Goal: Obtain resource: Download file/media

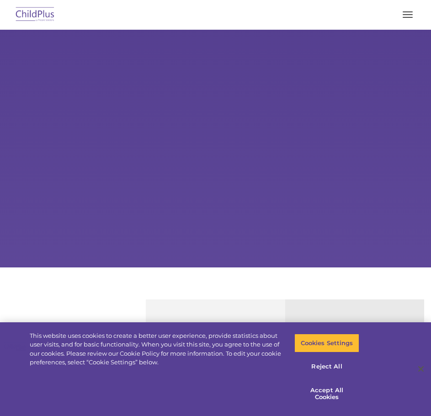
select select "MEDIUM"
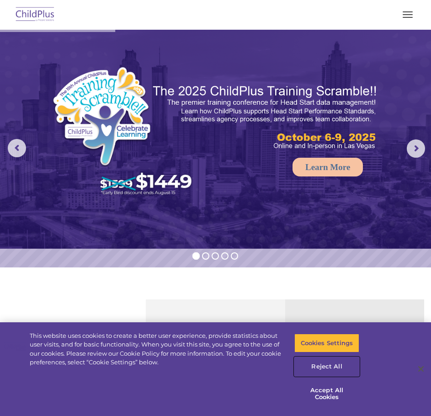
click at [333, 365] on button "Reject All" at bounding box center [327, 366] width 65 height 19
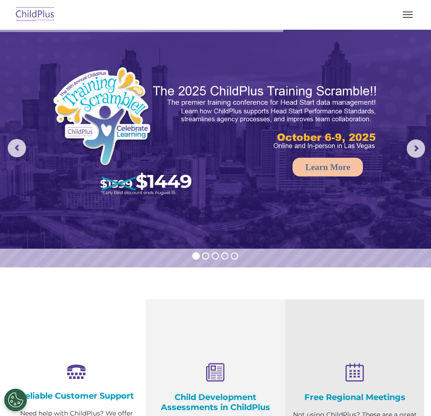
click at [403, 15] on button "button" at bounding box center [407, 14] width 19 height 15
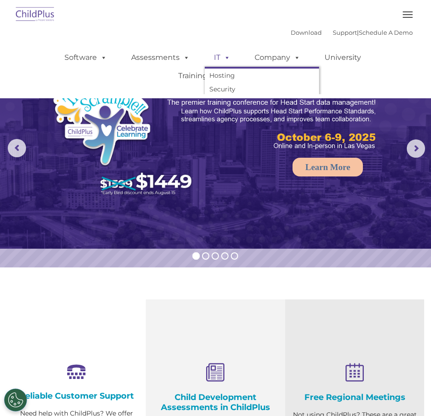
click at [221, 55] on span at bounding box center [226, 57] width 10 height 9
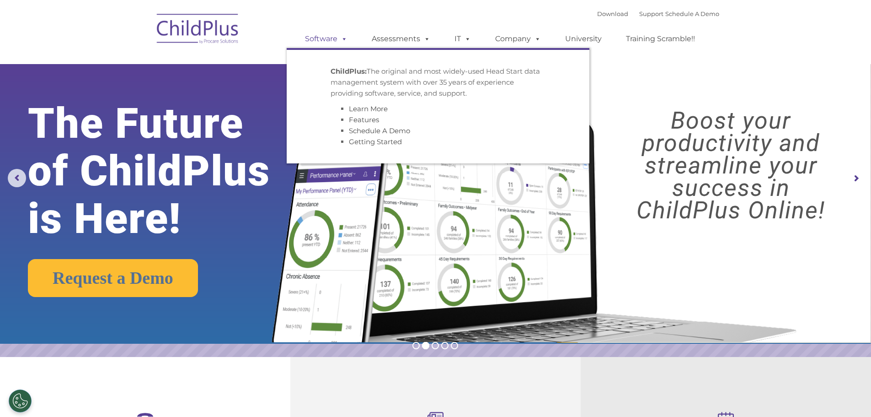
click at [326, 36] on link "Software" at bounding box center [326, 39] width 61 height 18
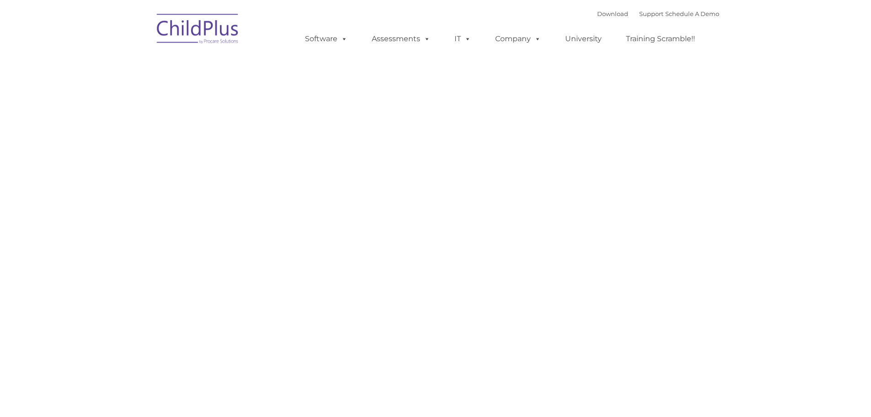
type input ""
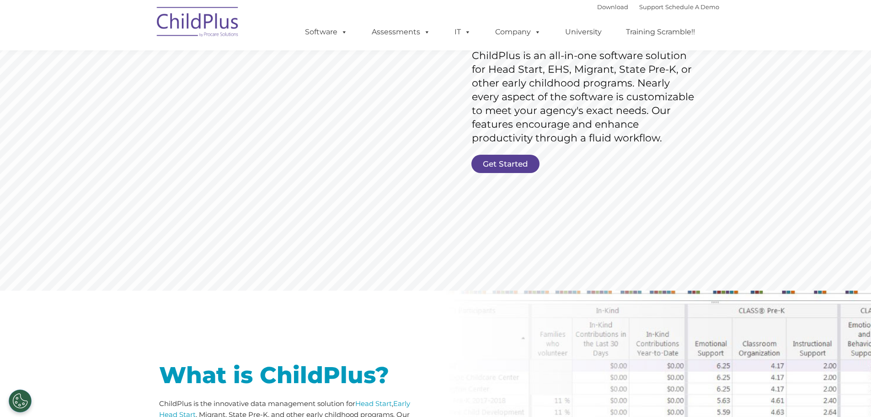
scroll to position [150, 0]
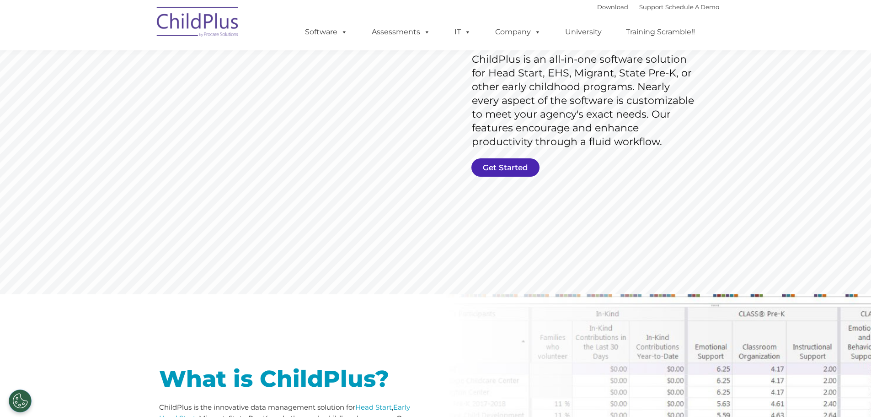
click at [501, 166] on link "Get Started" at bounding box center [506, 167] width 68 height 18
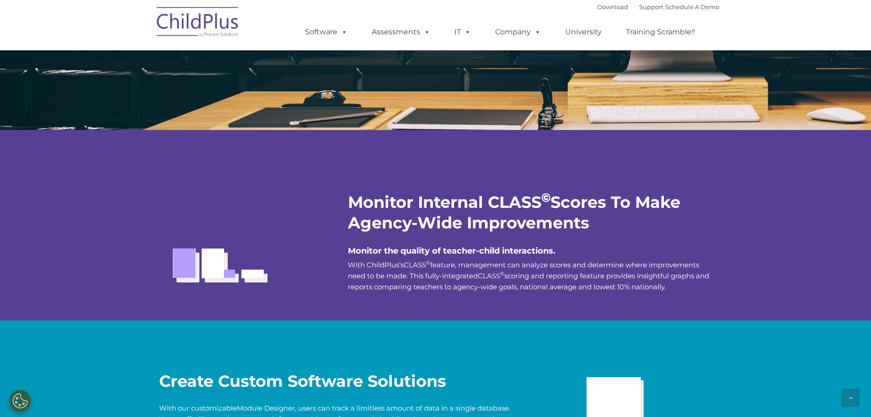
scroll to position [1554, 0]
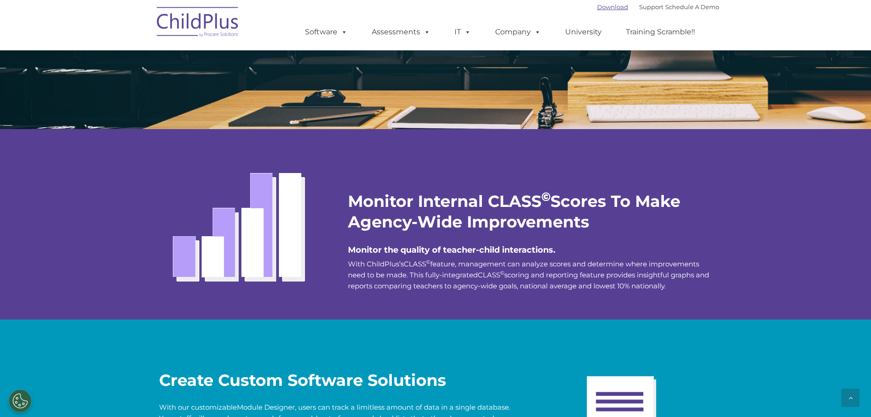
click at [597, 4] on link "Download" at bounding box center [612, 6] width 31 height 7
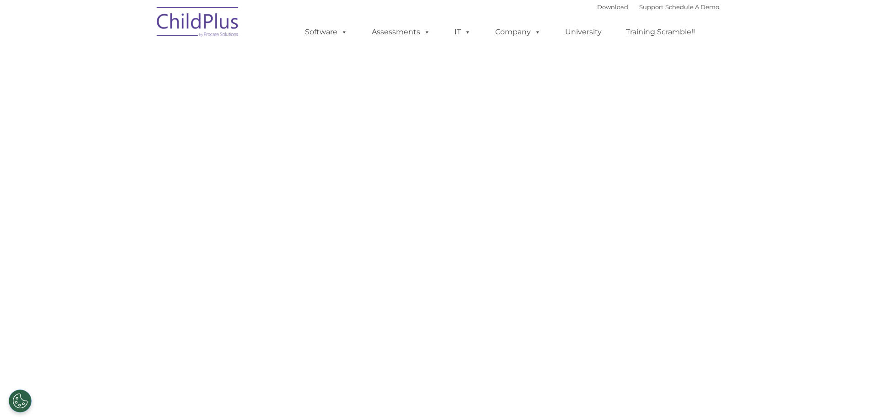
select select "MEDIUM"
